Goal: Use online tool/utility: Use online tool/utility

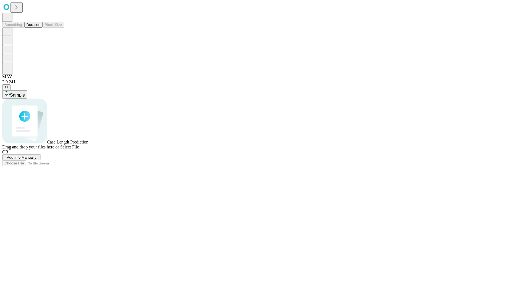
click at [36, 159] on span "Add Info Manually" at bounding box center [22, 157] width 30 height 4
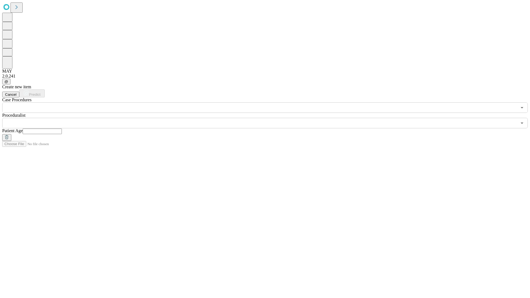
click at [62, 129] on input "text" at bounding box center [42, 132] width 39 height 6
type input "**"
click at [269, 118] on input "text" at bounding box center [259, 123] width 515 height 10
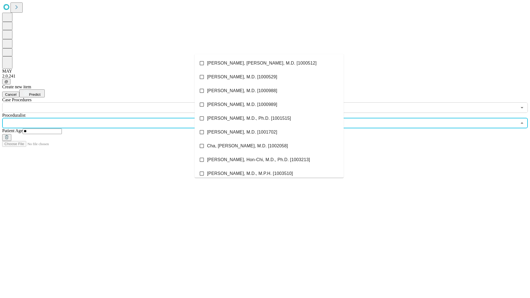
click at [269, 63] on li "[PERSON_NAME], [PERSON_NAME], M.D. [1000512]" at bounding box center [269, 63] width 149 height 14
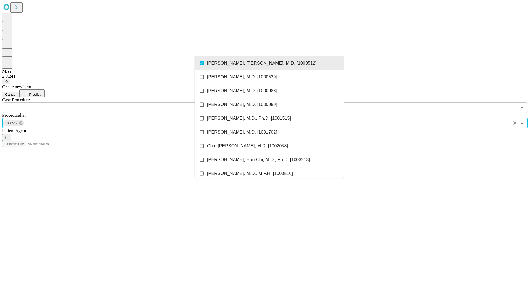
click at [116, 102] on input "text" at bounding box center [259, 107] width 515 height 10
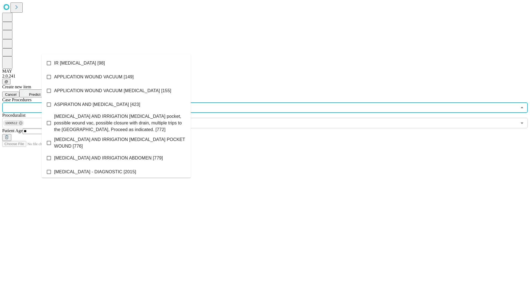
click at [116, 63] on li "IR [MEDICAL_DATA] [98]" at bounding box center [116, 63] width 149 height 14
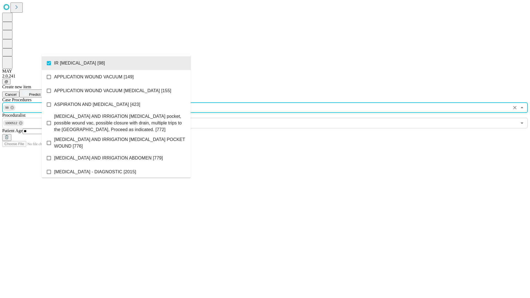
click at [40, 92] on span "Predict" at bounding box center [34, 94] width 11 height 4
